Goal: Transaction & Acquisition: Purchase product/service

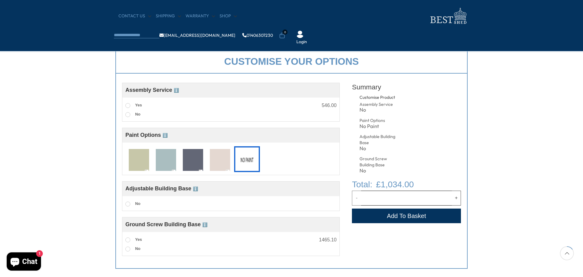
scroll to position [182, 0]
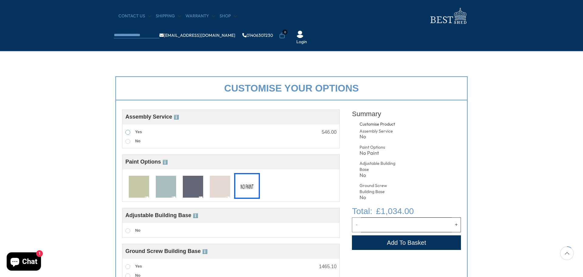
click at [126, 130] on span at bounding box center [127, 132] width 5 height 5
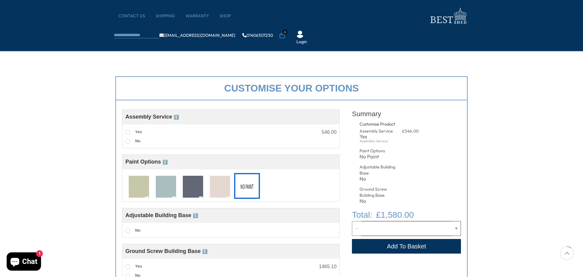
click at [86, 108] on div "Customise your options Customise Product Assembly Service ℹ️ Assembly Service C…" at bounding box center [291, 185] width 583 height 231
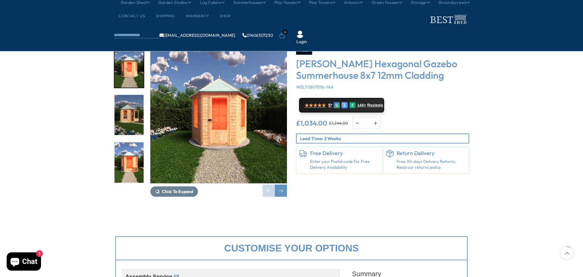
scroll to position [0, 0]
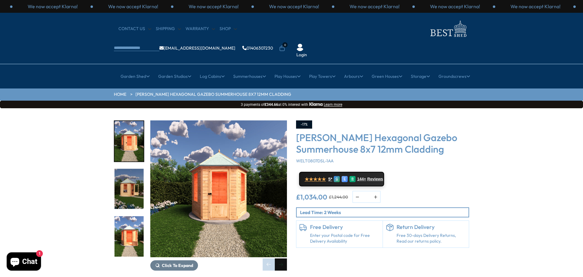
click at [282, 258] on div "Next slide" at bounding box center [281, 264] width 12 height 12
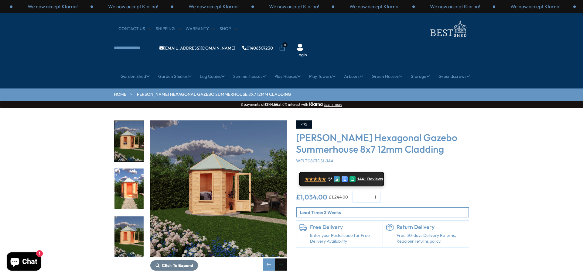
click at [282, 258] on div "Next slide" at bounding box center [281, 264] width 12 height 12
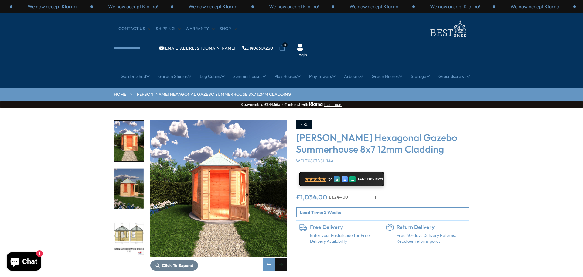
click at [282, 258] on div "Next slide" at bounding box center [281, 264] width 12 height 12
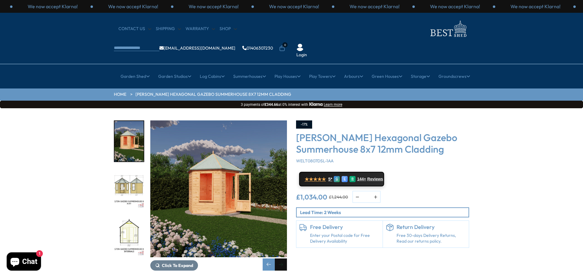
click at [282, 258] on div "Next slide" at bounding box center [281, 264] width 12 height 12
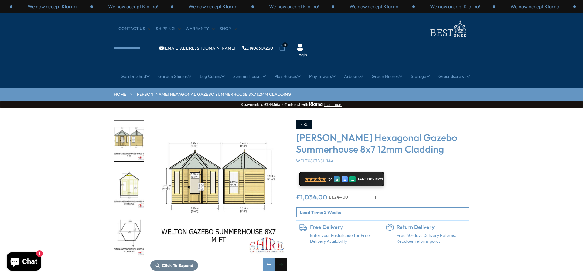
click at [282, 258] on div "Next slide" at bounding box center [281, 264] width 12 height 12
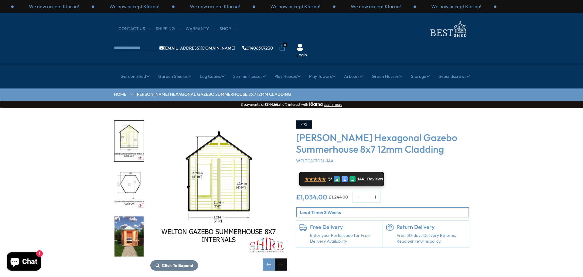
click at [282, 258] on div "Next slide" at bounding box center [281, 264] width 12 height 12
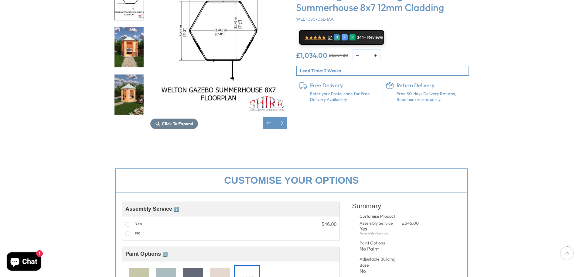
scroll to position [61, 0]
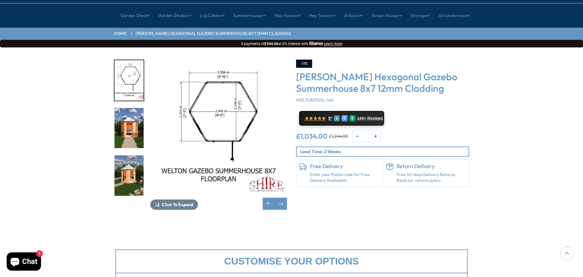
click at [211, 82] on img "7 / 9" at bounding box center [218, 128] width 137 height 137
